Goal: Transaction & Acquisition: Obtain resource

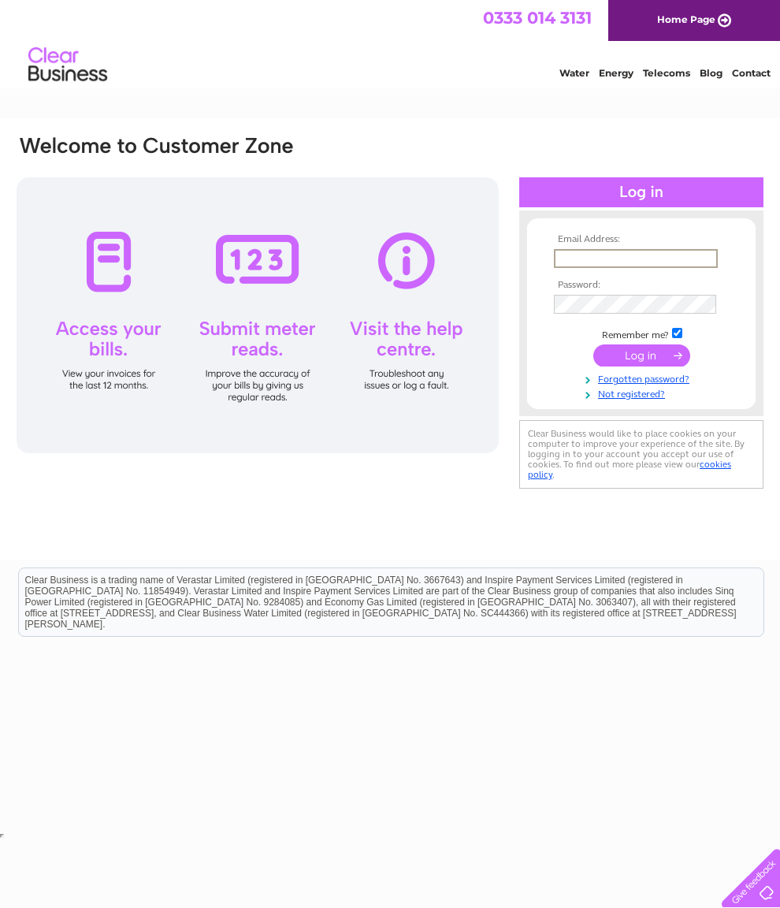
type input "Kath1313@me.com"
click at [642, 361] on input "submit" at bounding box center [642, 355] width 97 height 22
click at [653, 362] on input "submit" at bounding box center [642, 354] width 97 height 22
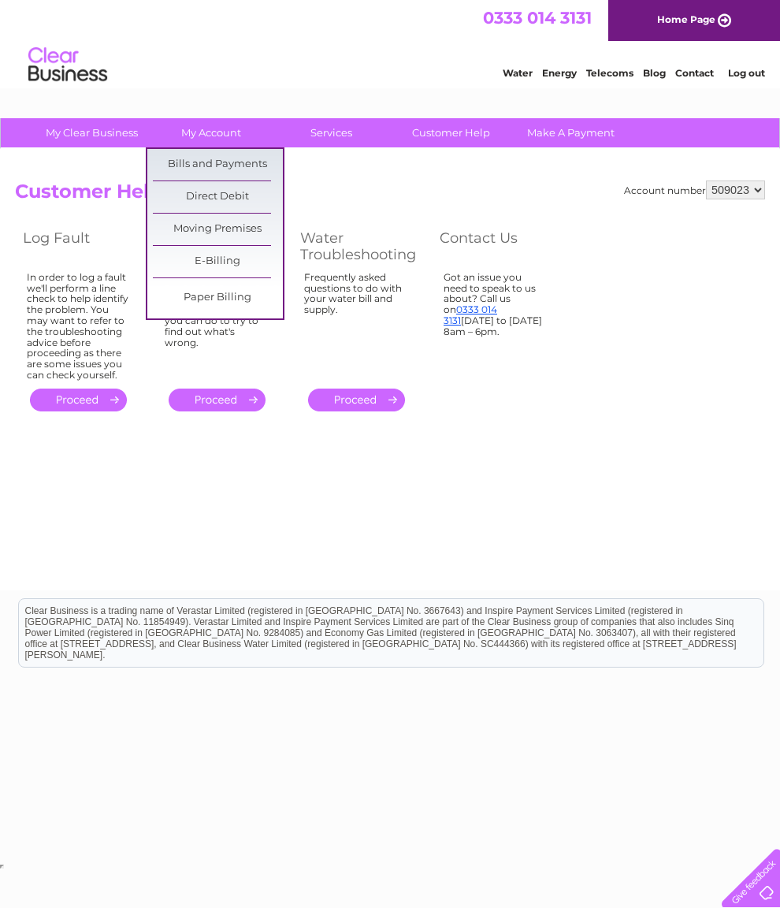
click at [240, 167] on link "Bills and Payments" at bounding box center [218, 165] width 130 height 32
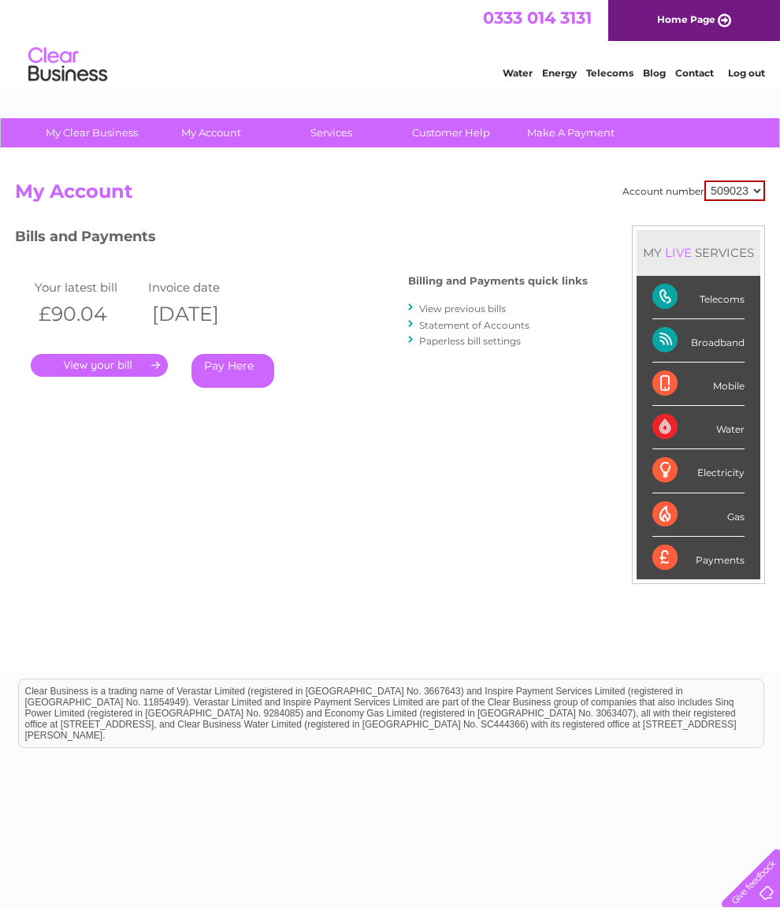
click at [122, 365] on link "." at bounding box center [99, 365] width 137 height 23
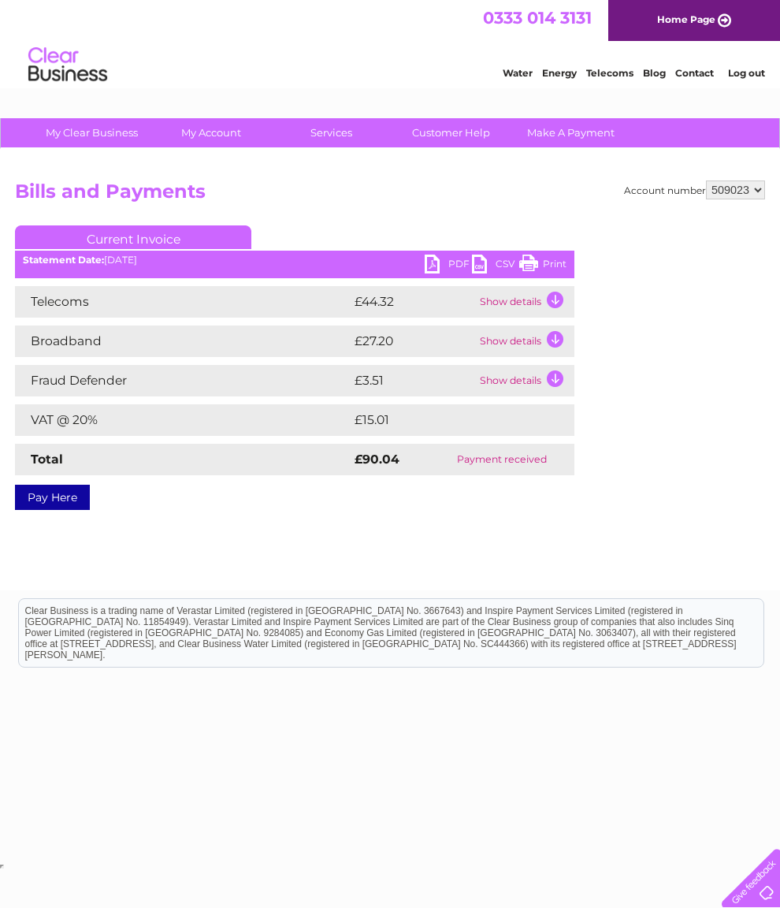
click at [469, 264] on link "PDF" at bounding box center [448, 266] width 47 height 23
